Goal: Register for event/course

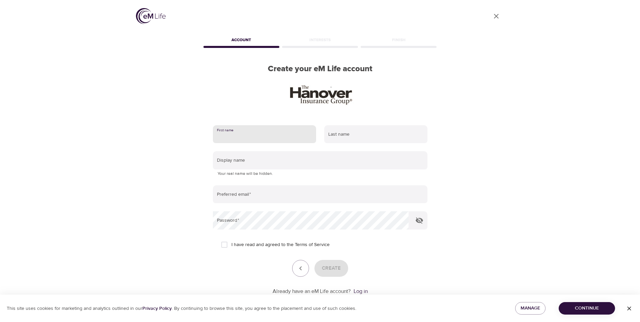
click at [245, 132] on input "text" at bounding box center [264, 134] width 103 height 18
type input "Audrey"
type input "Ayamgha"
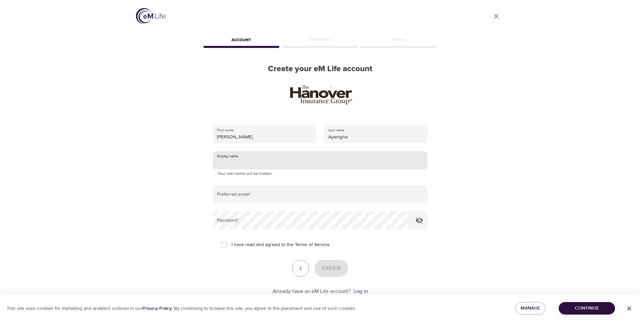
click at [270, 166] on input "text" at bounding box center [320, 160] width 215 height 18
type input "a"
click at [233, 163] on input "Blessed123" at bounding box center [320, 160] width 215 height 18
type input "Blessed123"
click at [244, 194] on input "email" at bounding box center [320, 194] width 215 height 18
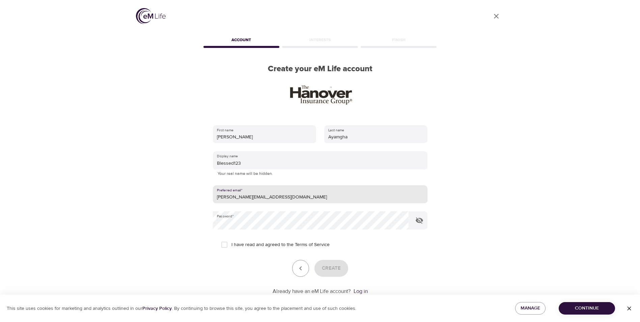
drag, startPoint x: 281, startPoint y: 198, endPoint x: 220, endPoint y: 202, distance: 61.5
click at [220, 202] on input "audrey.ayamgha@gmail.com" at bounding box center [320, 194] width 215 height 18
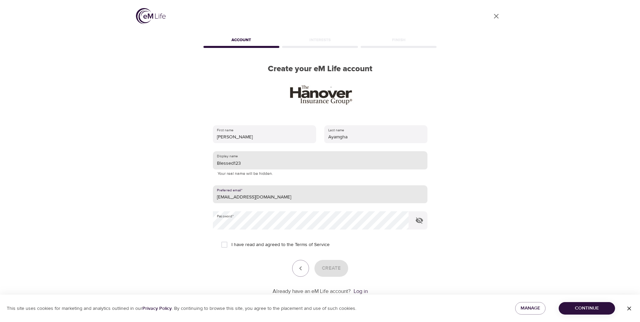
type input "aayamgha@hanover.com"
drag, startPoint x: 233, startPoint y: 162, endPoint x: 193, endPoint y: 163, distance: 39.5
click at [198, 163] on div "User Profile Account Interests Finish Create your eM Life account First name Au…" at bounding box center [320, 161] width 384 height 322
type input "AAA123"
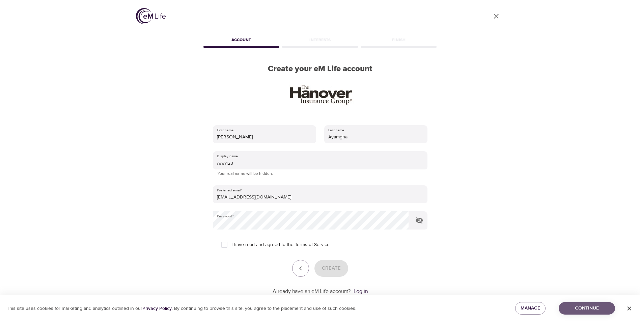
click at [577, 312] on span "Continue" at bounding box center [587, 308] width 46 height 8
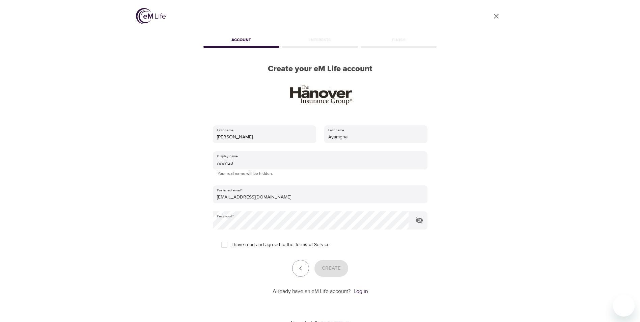
click at [228, 243] on input "I have read and agreed to the Terms of Service" at bounding box center [224, 244] width 14 height 14
checkbox input "true"
click at [338, 267] on span "Create" at bounding box center [331, 268] width 19 height 9
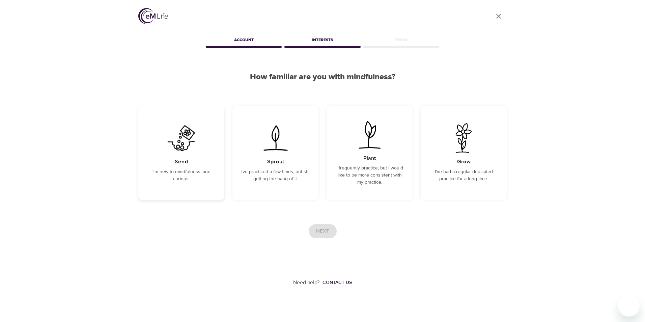
click at [166, 147] on img at bounding box center [181, 138] width 34 height 30
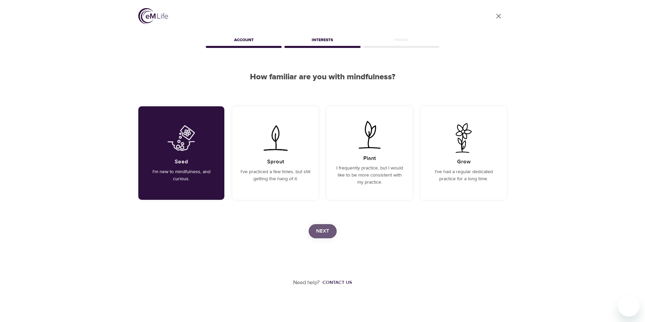
click at [321, 235] on span "Next" at bounding box center [322, 231] width 13 height 9
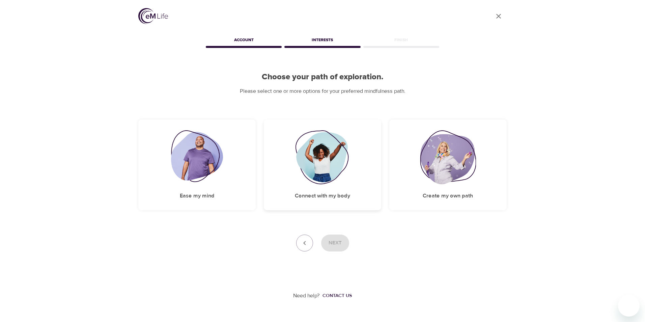
click at [288, 183] on div "Connect with my body" at bounding box center [322, 164] width 117 height 91
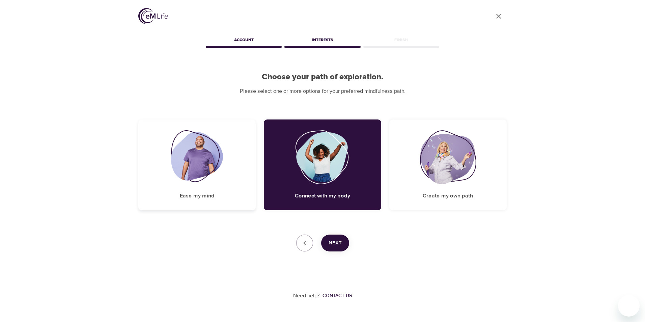
click at [229, 190] on div "Ease my mind" at bounding box center [196, 164] width 117 height 91
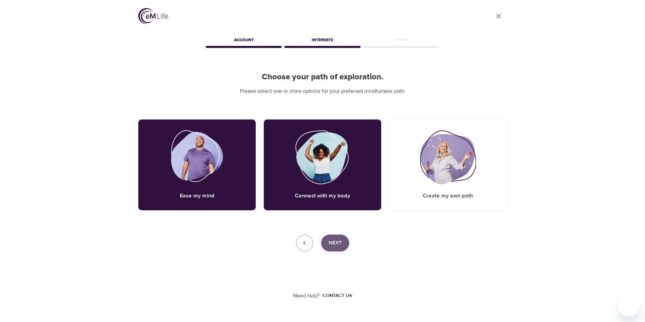
click at [337, 243] on span "Next" at bounding box center [335, 242] width 13 height 9
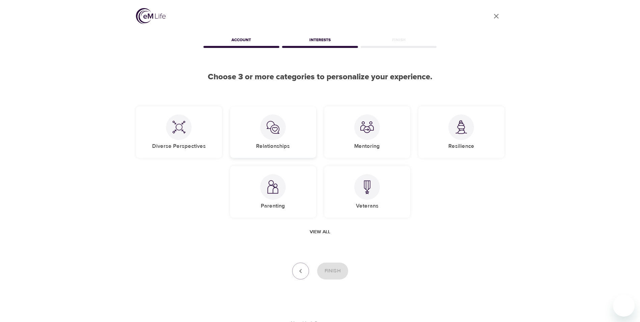
click at [291, 134] on div "Relationships" at bounding box center [273, 132] width 86 height 52
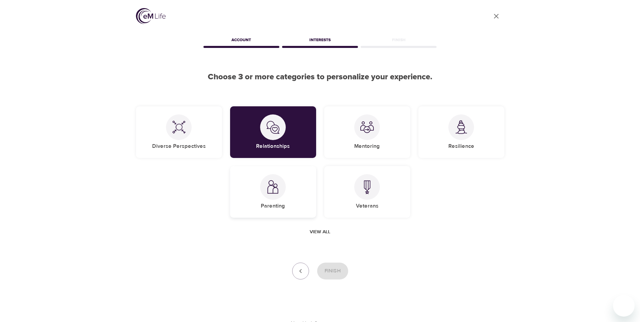
click at [289, 198] on div "Parenting" at bounding box center [273, 192] width 86 height 52
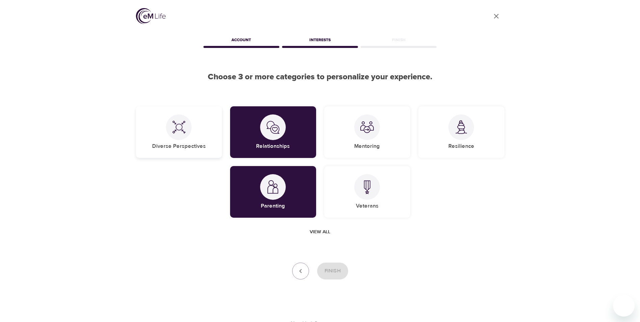
click at [205, 150] on div "Diverse Perspectives" at bounding box center [179, 132] width 86 height 52
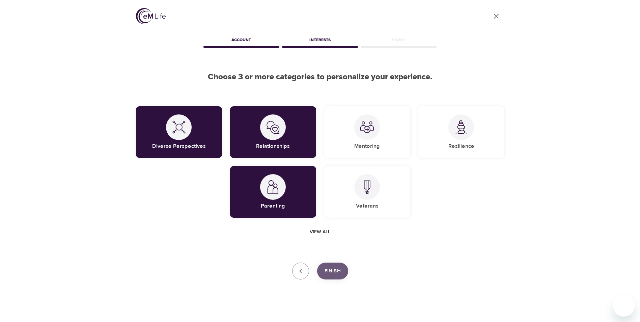
click at [327, 270] on span "Finish" at bounding box center [332, 270] width 16 height 9
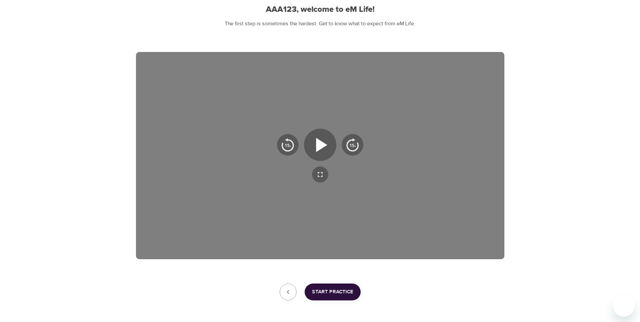
scroll to position [34, 0]
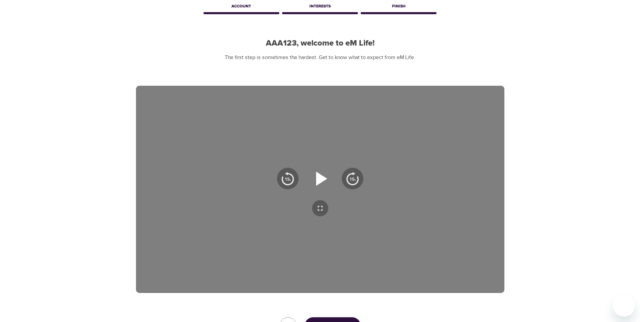
click at [320, 186] on icon "button" at bounding box center [320, 178] width 24 height 24
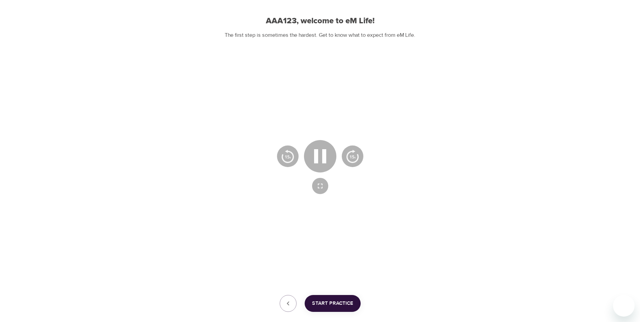
scroll to position [94, 0]
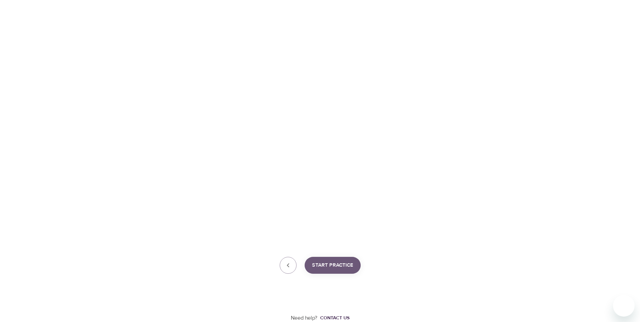
click at [344, 266] on span "Start Practice" at bounding box center [332, 265] width 41 height 9
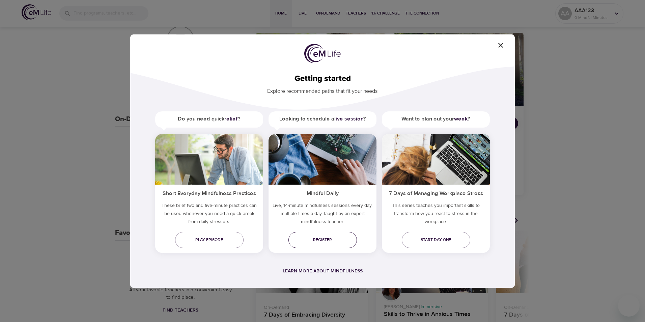
click at [337, 235] on link "Register" at bounding box center [322, 240] width 68 height 16
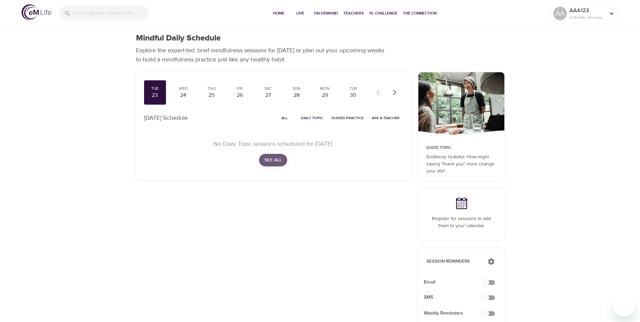
click at [268, 157] on span "See All" at bounding box center [272, 160] width 17 height 8
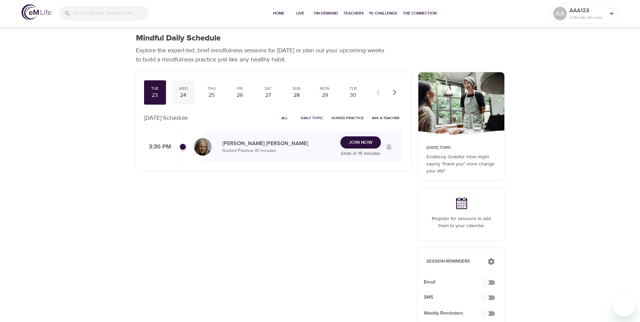
click at [181, 92] on div "24" at bounding box center [183, 95] width 17 height 8
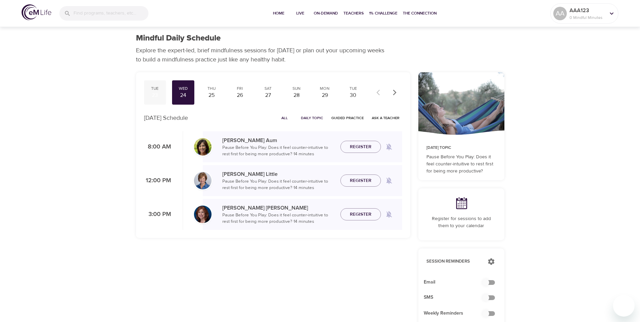
click at [152, 97] on div "23" at bounding box center [155, 95] width 17 height 8
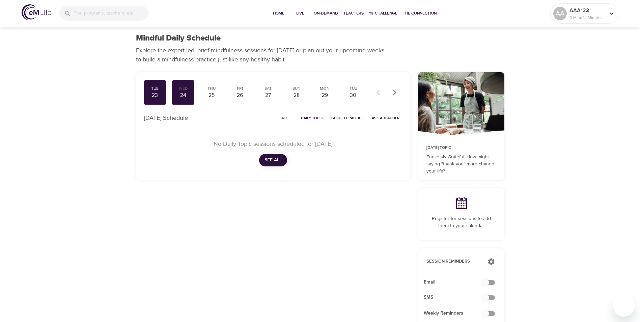
click at [261, 161] on button "See All" at bounding box center [273, 160] width 28 height 12
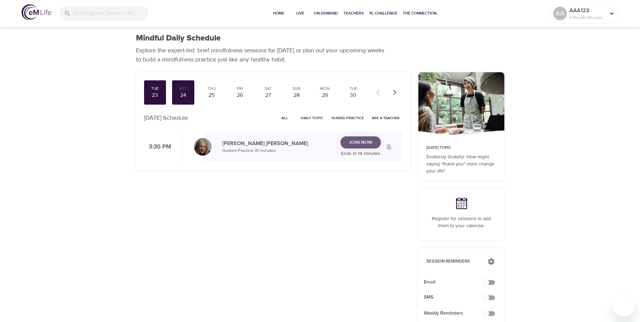
click at [364, 139] on span "Join Now" at bounding box center [361, 142] width 24 height 8
click at [183, 92] on div "24" at bounding box center [183, 95] width 17 height 8
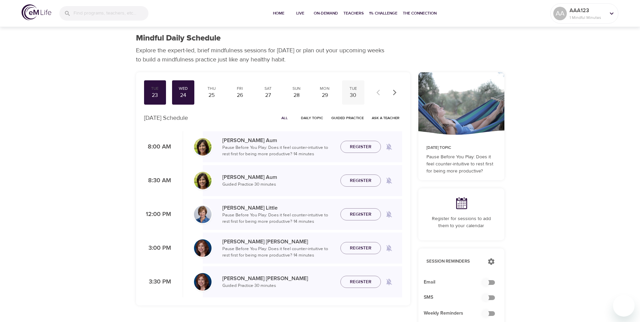
click at [353, 88] on div "Tue" at bounding box center [353, 89] width 17 height 6
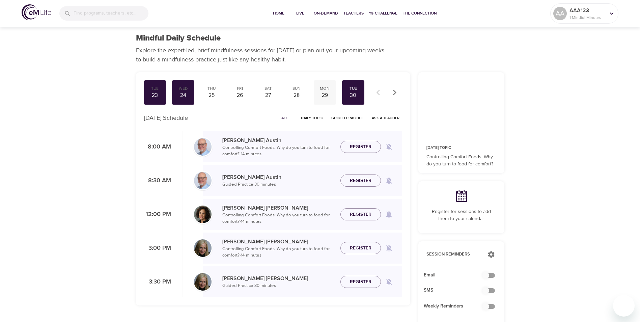
click at [320, 94] on div "29" at bounding box center [324, 95] width 17 height 8
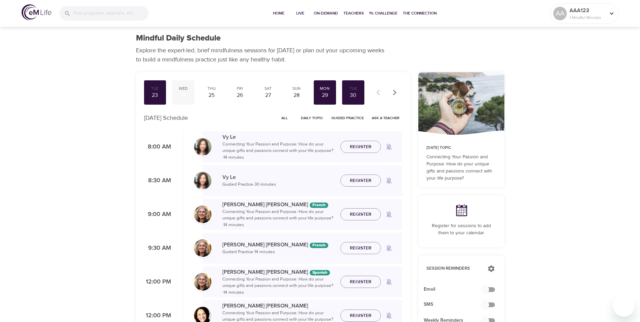
click at [183, 98] on div "24" at bounding box center [183, 95] width 17 height 8
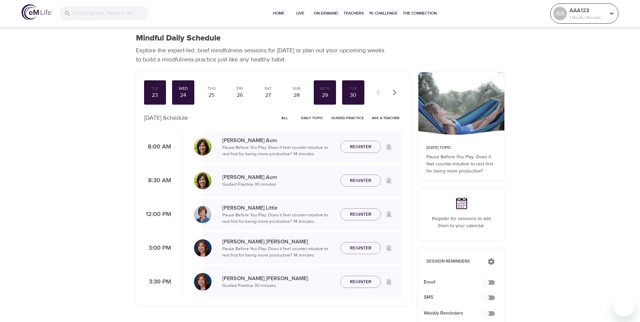
click at [574, 16] on p "1 Mindful Minutes" at bounding box center [587, 18] width 36 height 6
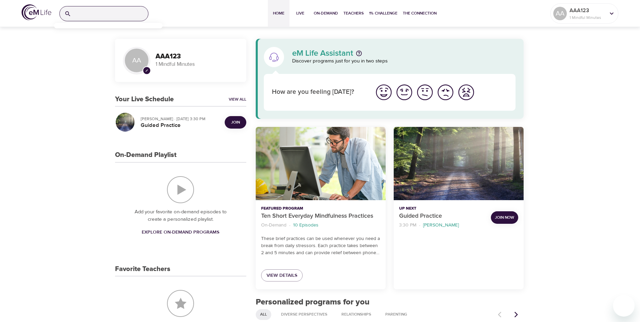
click at [87, 16] on input "search" at bounding box center [111, 13] width 74 height 15
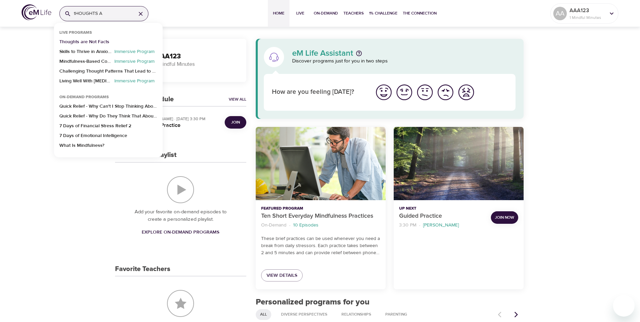
type input "tHOUGHTS A"
click at [94, 41] on p "Thoughts are Not Facts" at bounding box center [84, 43] width 50 height 10
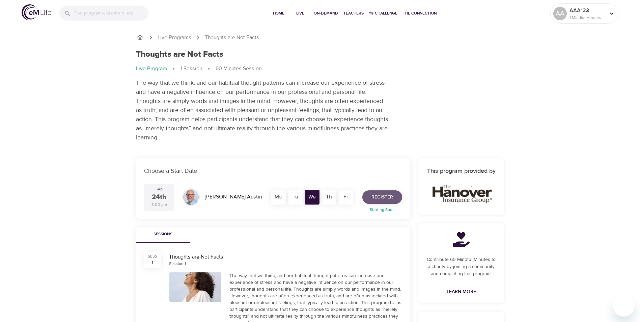
click at [383, 195] on span "Register" at bounding box center [382, 197] width 22 height 8
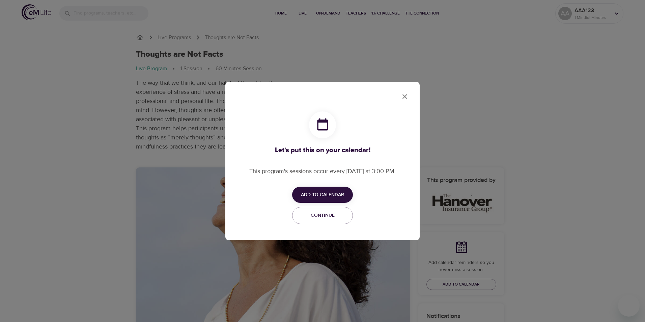
checkbox input "true"
click at [322, 194] on span "Add to Calendar" at bounding box center [322, 195] width 43 height 8
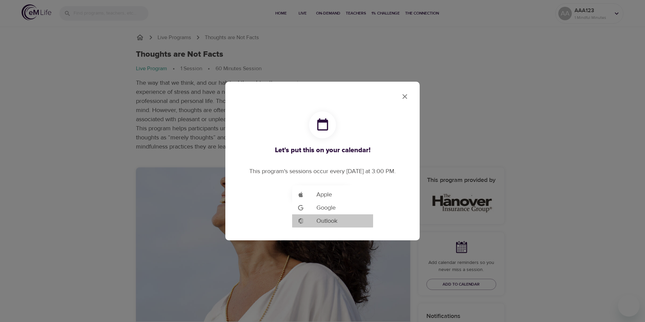
click at [325, 222] on span "Outlook" at bounding box center [326, 220] width 21 height 9
click at [342, 221] on li "Add to Google Calendar Outlook" at bounding box center [332, 220] width 81 height 13
click at [341, 221] on li "Add to Google Calendar Outlook" at bounding box center [332, 220] width 81 height 13
click at [326, 221] on span "Outlook" at bounding box center [326, 220] width 21 height 9
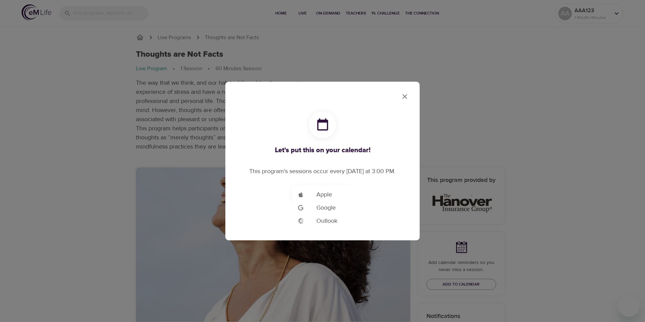
drag, startPoint x: 444, startPoint y: 77, endPoint x: 429, endPoint y: 87, distance: 18.3
click at [444, 77] on div at bounding box center [322, 161] width 645 height 322
click at [406, 98] on icon "close" at bounding box center [404, 96] width 5 height 5
